Goal: Check status: Check status

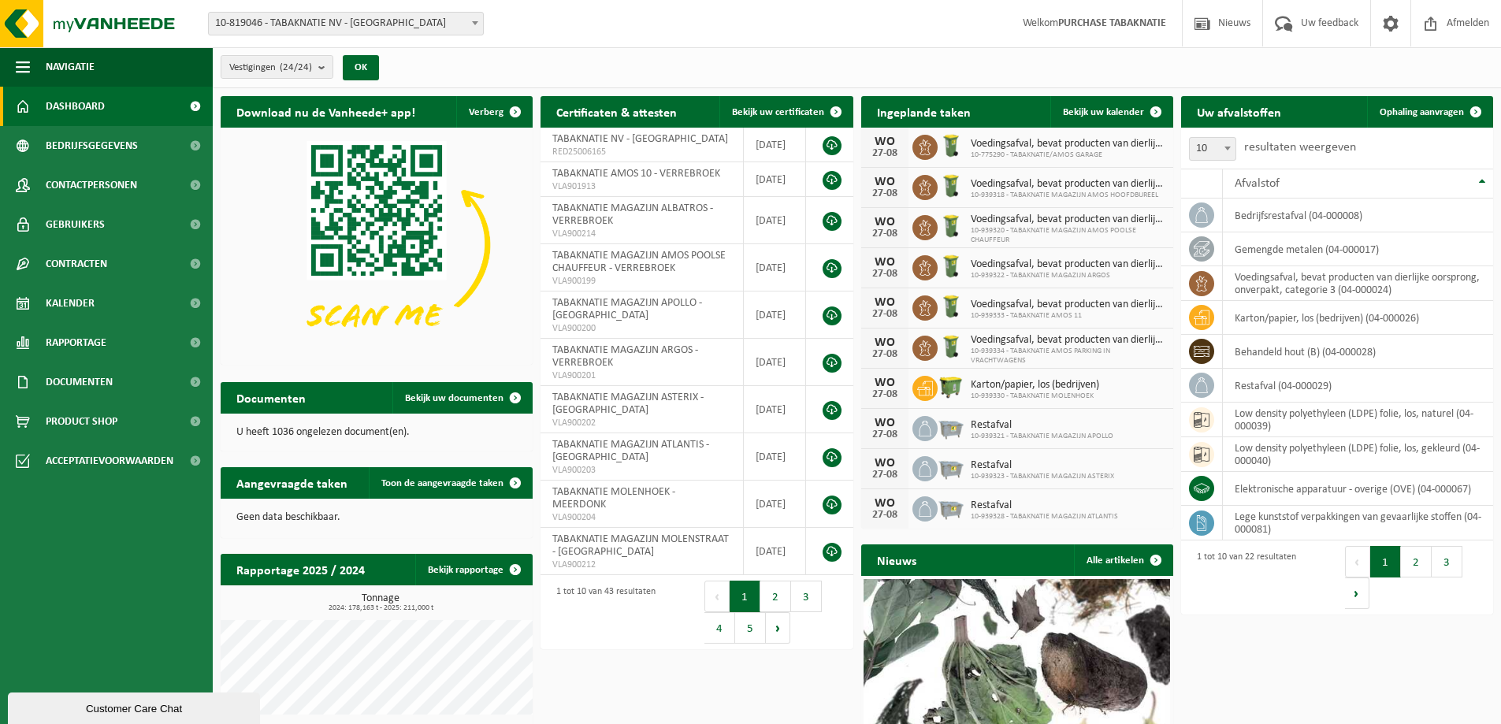
click at [344, 20] on span "10-819046 - TABAKNATIE NV - [GEOGRAPHIC_DATA]" at bounding box center [346, 24] width 274 height 22
type input "arg"
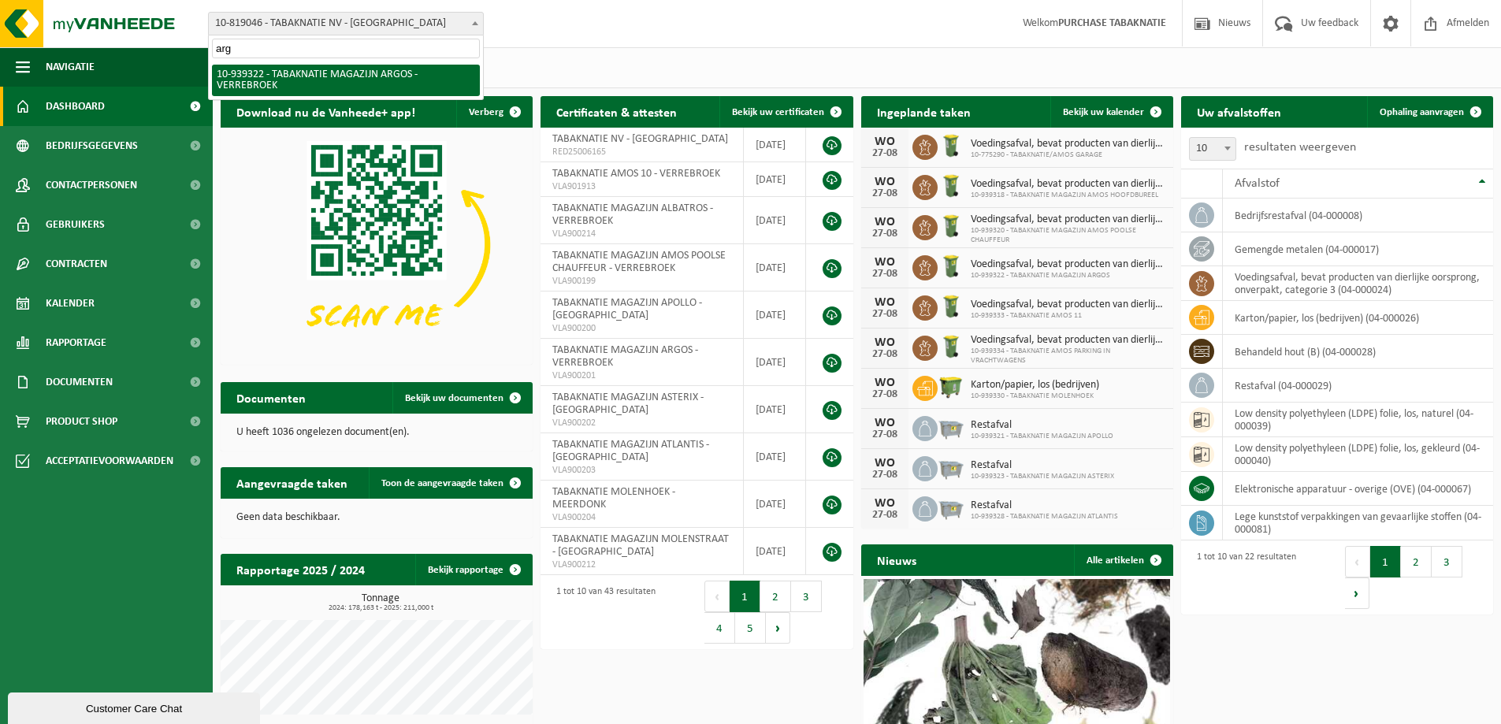
select select "138349"
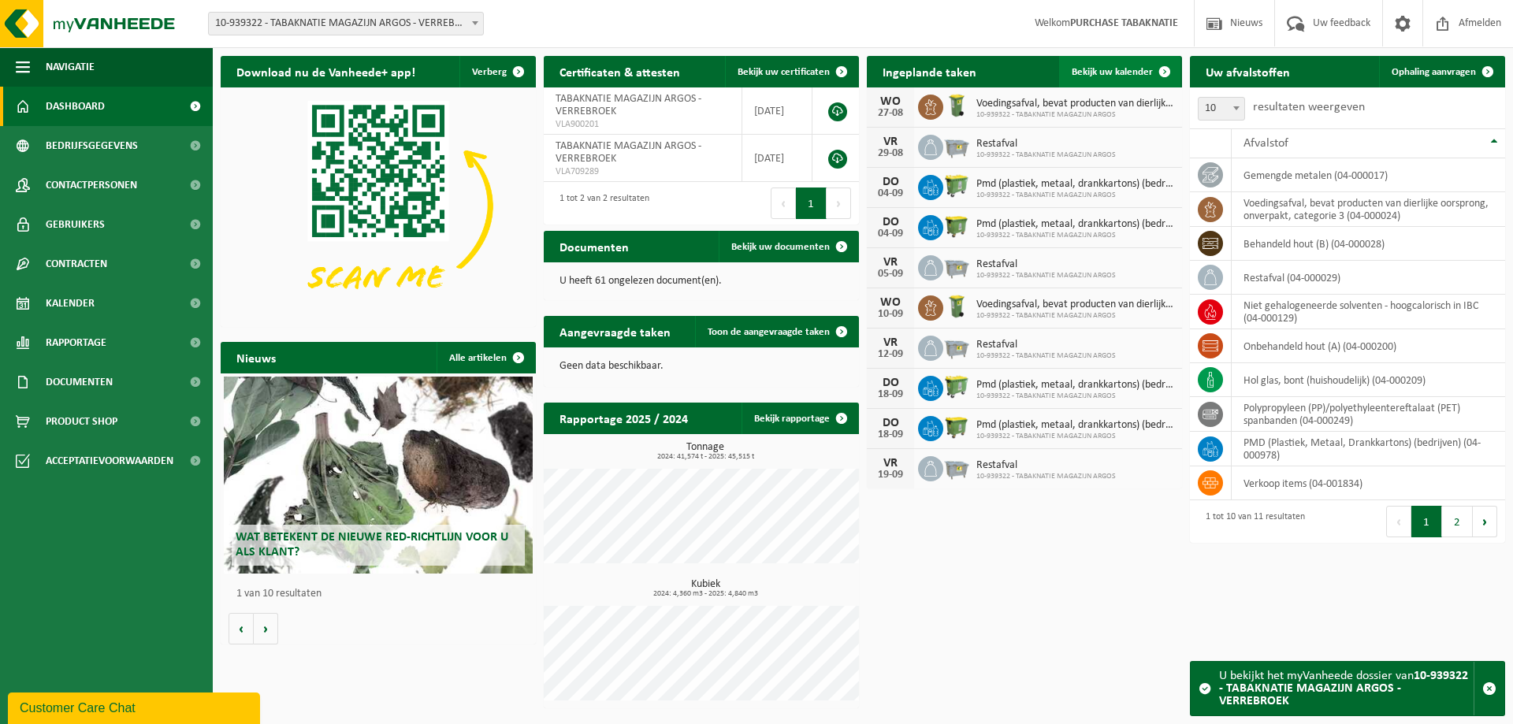
click at [1135, 65] on link "Bekijk uw kalender" at bounding box center [1119, 72] width 121 height 32
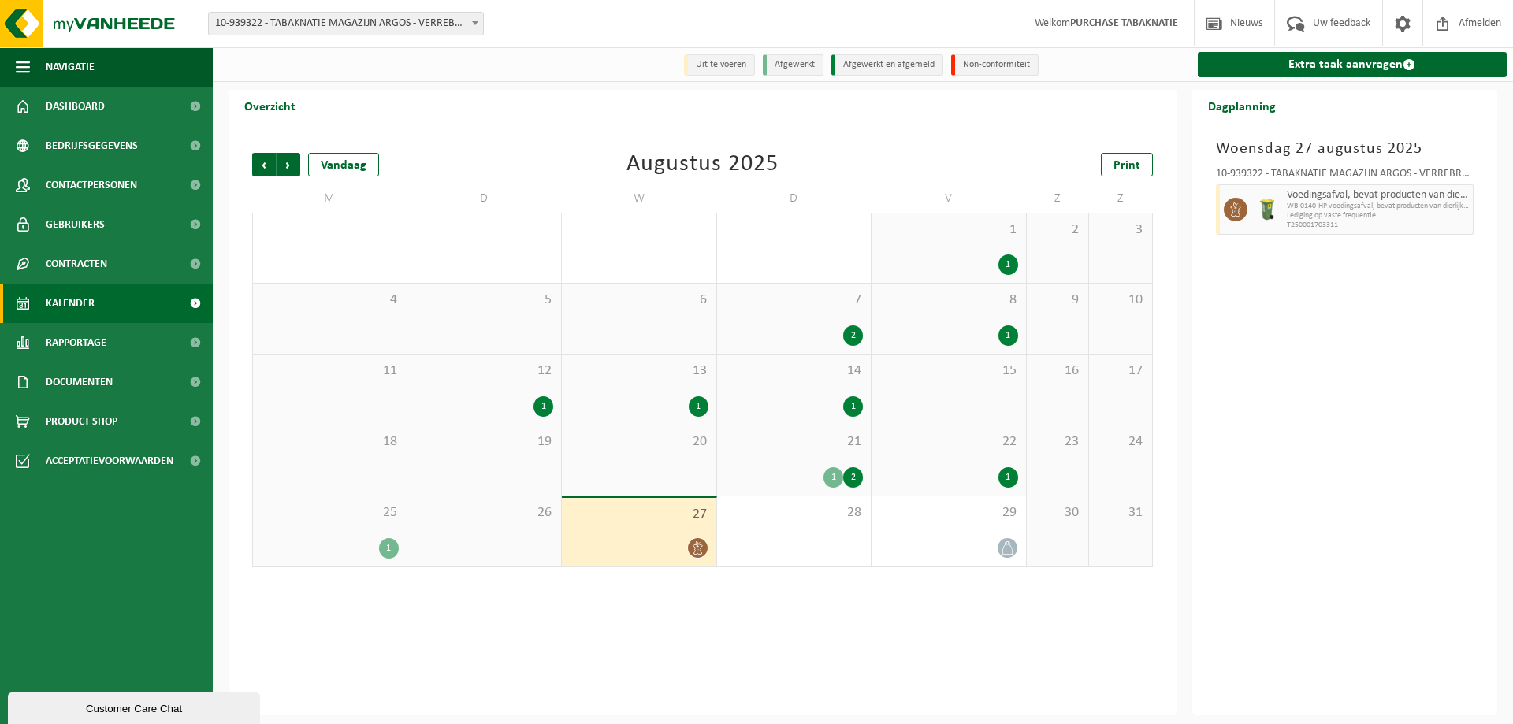
click at [340, 532] on div "25 1" at bounding box center [330, 531] width 154 height 70
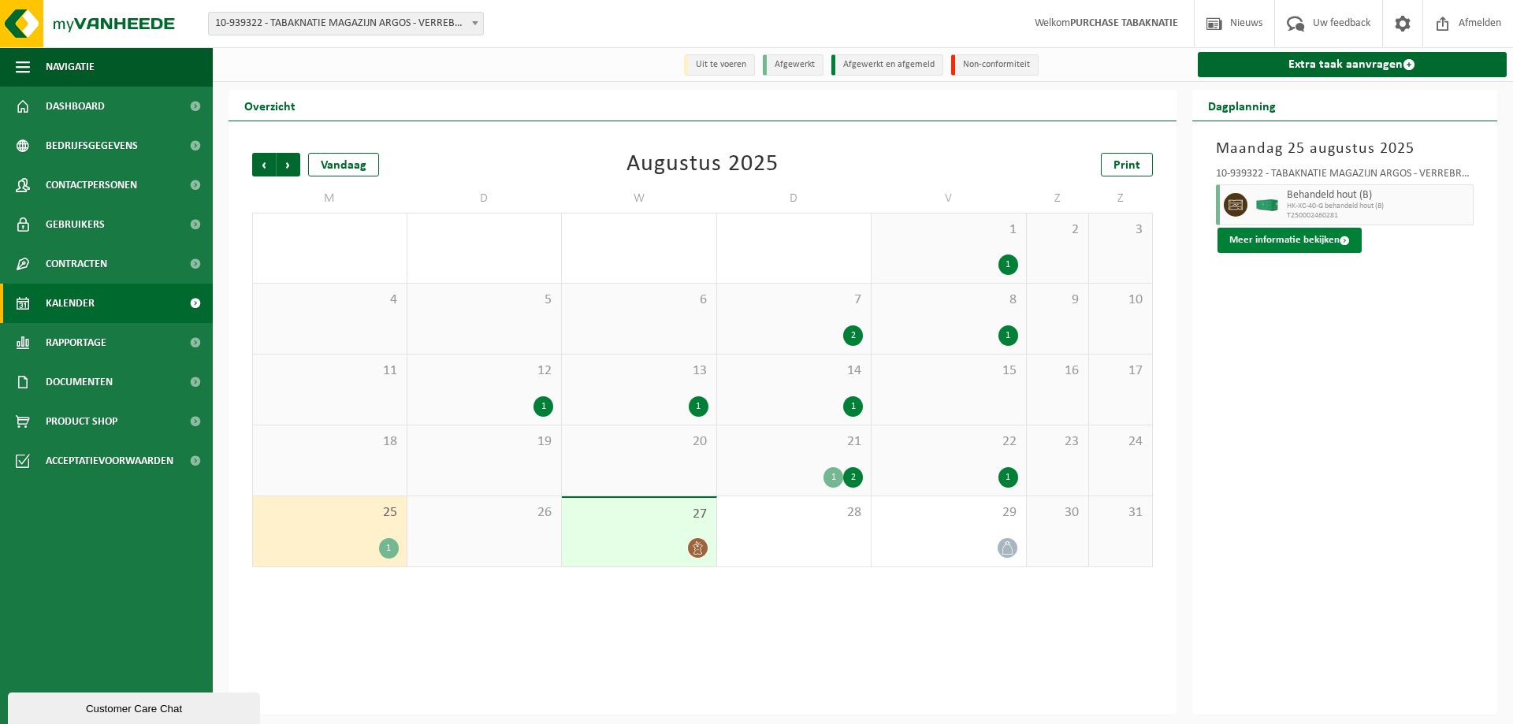
click at [1292, 240] on button "Meer informatie bekijken" at bounding box center [1289, 240] width 144 height 25
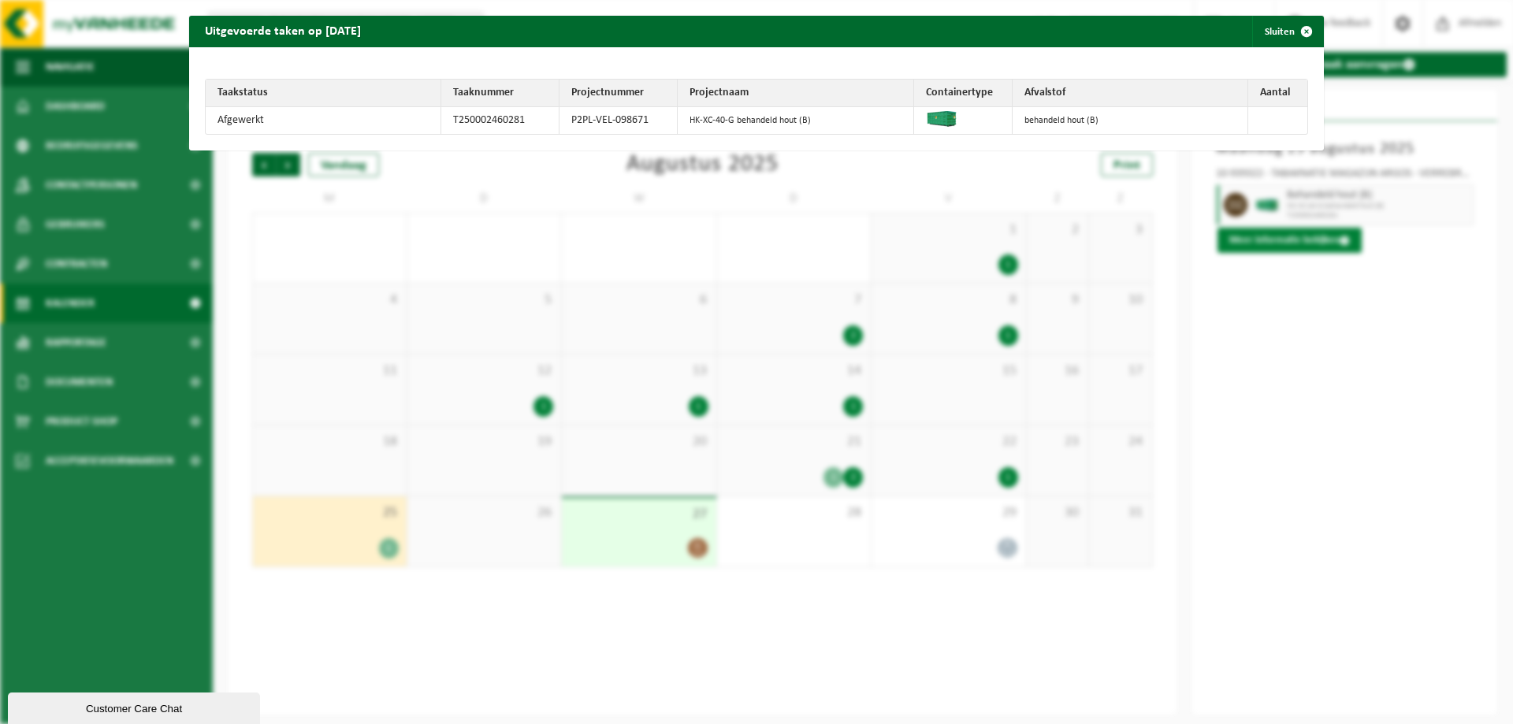
click at [1292, 240] on div "Uitgevoerde taken op 2025-08-25 Sluiten Taakstatus Taaknummer Projectnummer Pro…" at bounding box center [756, 362] width 1513 height 724
